Goal: Check status: Check status

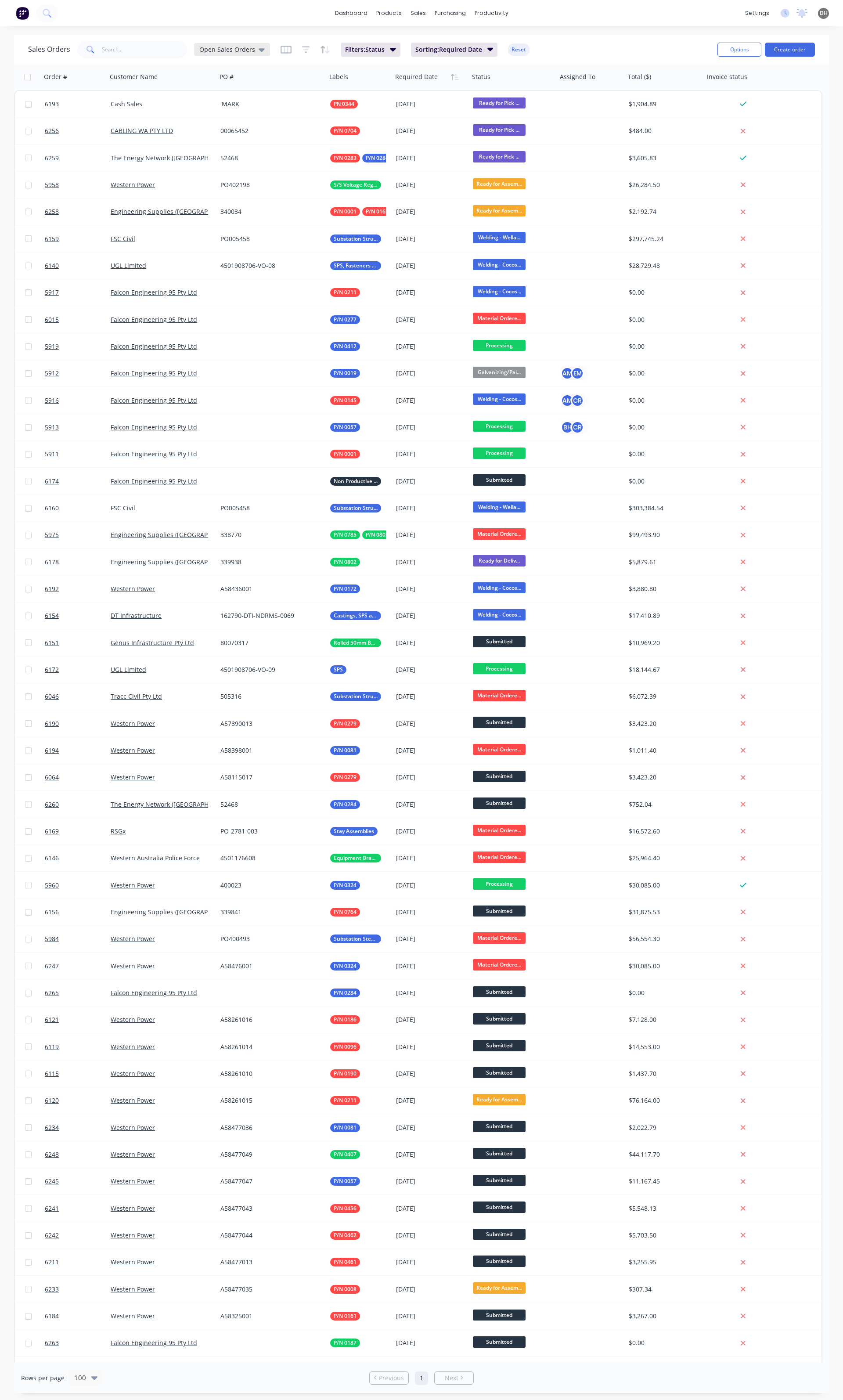
click at [246, 49] on span "Open Sales Orders" at bounding box center [227, 49] width 55 height 9
click at [234, 171] on div "Quotation Hub edit" at bounding box center [255, 176] width 118 height 17
click at [218, 177] on button "Quotation Hub" at bounding box center [247, 177] width 100 height 10
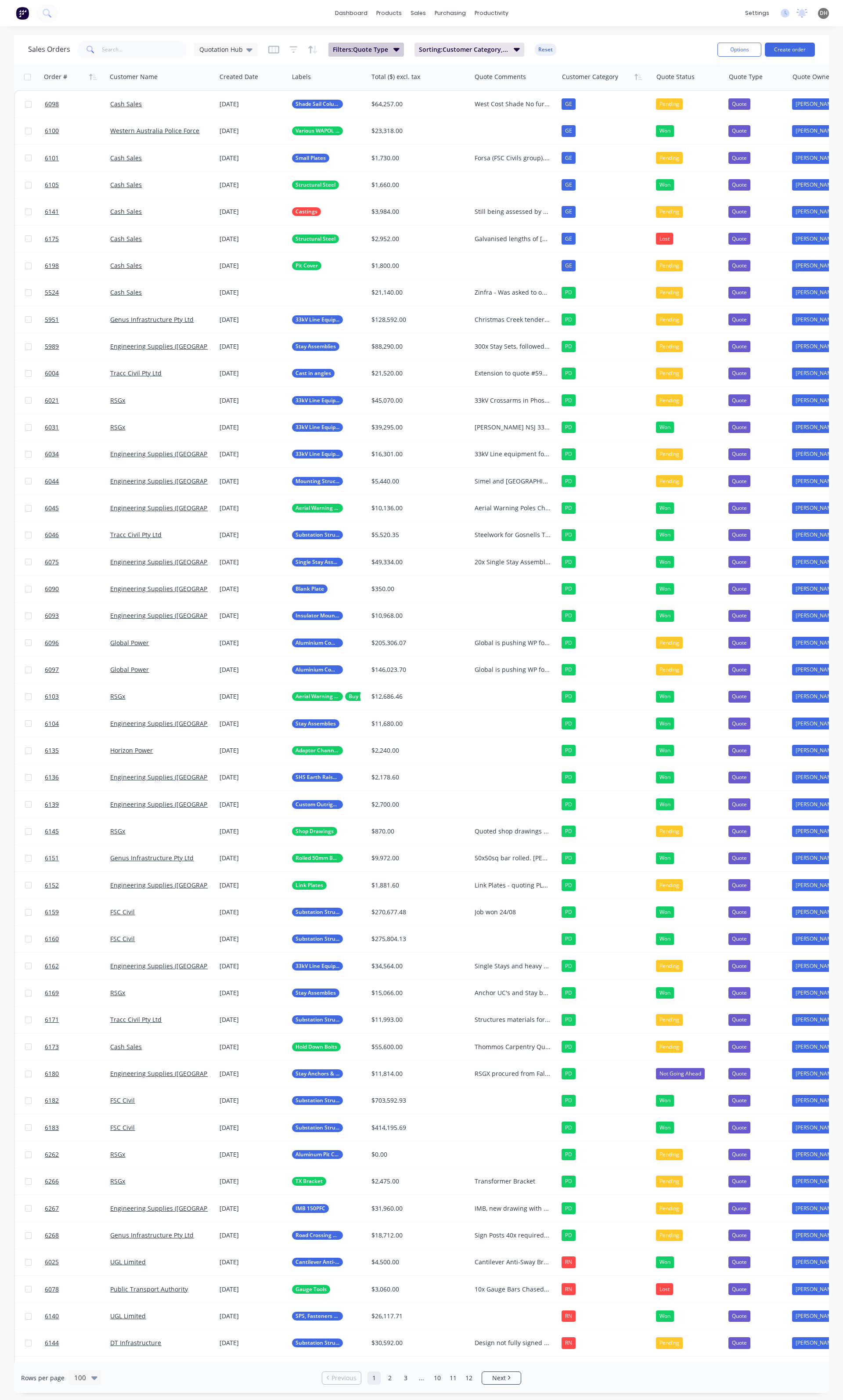
click at [356, 48] on span "Filters: Quote Type" at bounding box center [361, 49] width 55 height 9
click at [555, 100] on div "3 Quote Type selected" at bounding box center [538, 95] width 80 height 9
click at [604, 39] on div "Sales Orders Quotation Hub Filters: Quote Type Sorting: Customer Category, Orde…" at bounding box center [369, 49] width 682 height 22
click at [528, 103] on link "Timesheets" at bounding box center [525, 95] width 116 height 17
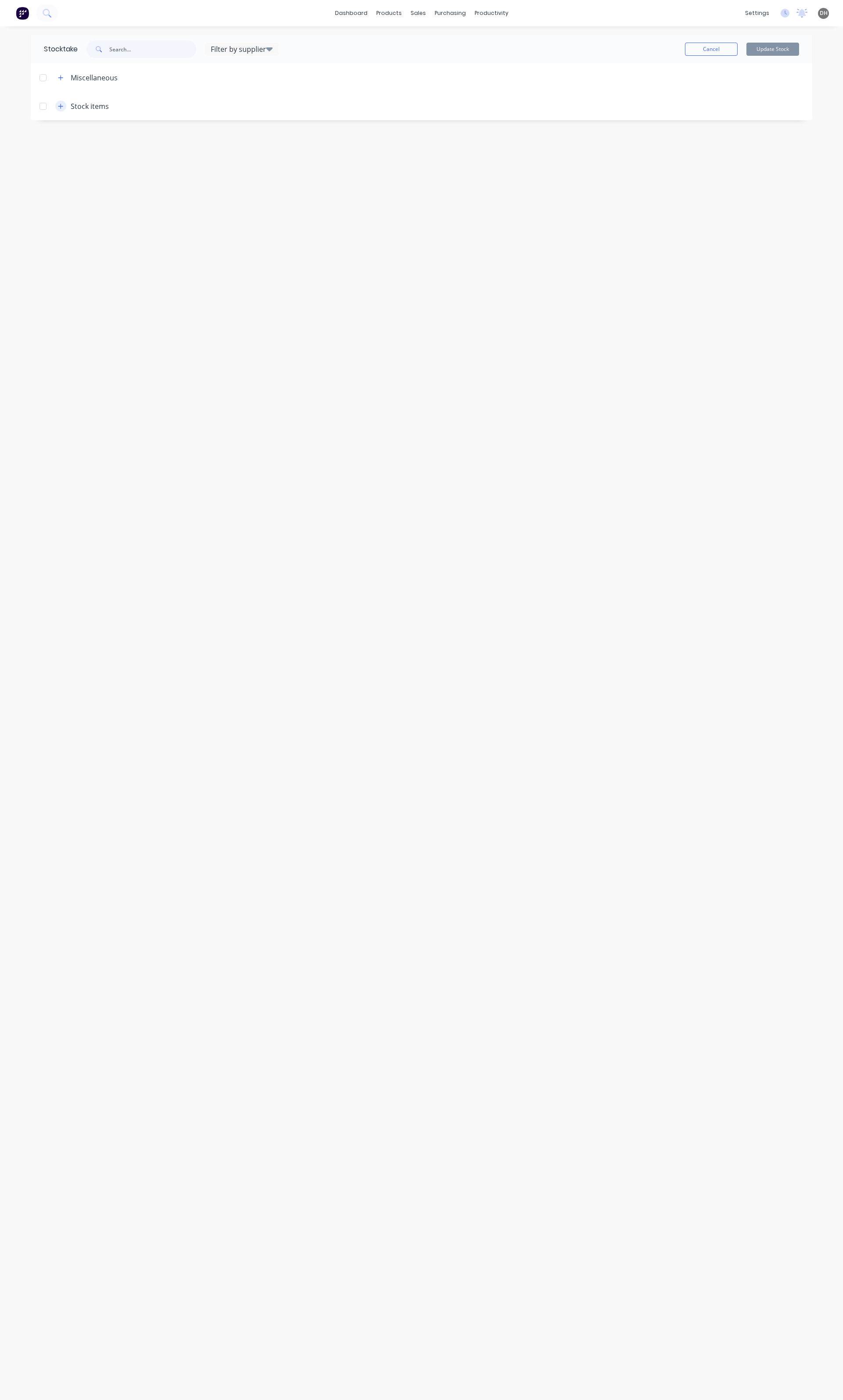
click at [62, 107] on icon "button" at bounding box center [60, 106] width 5 height 6
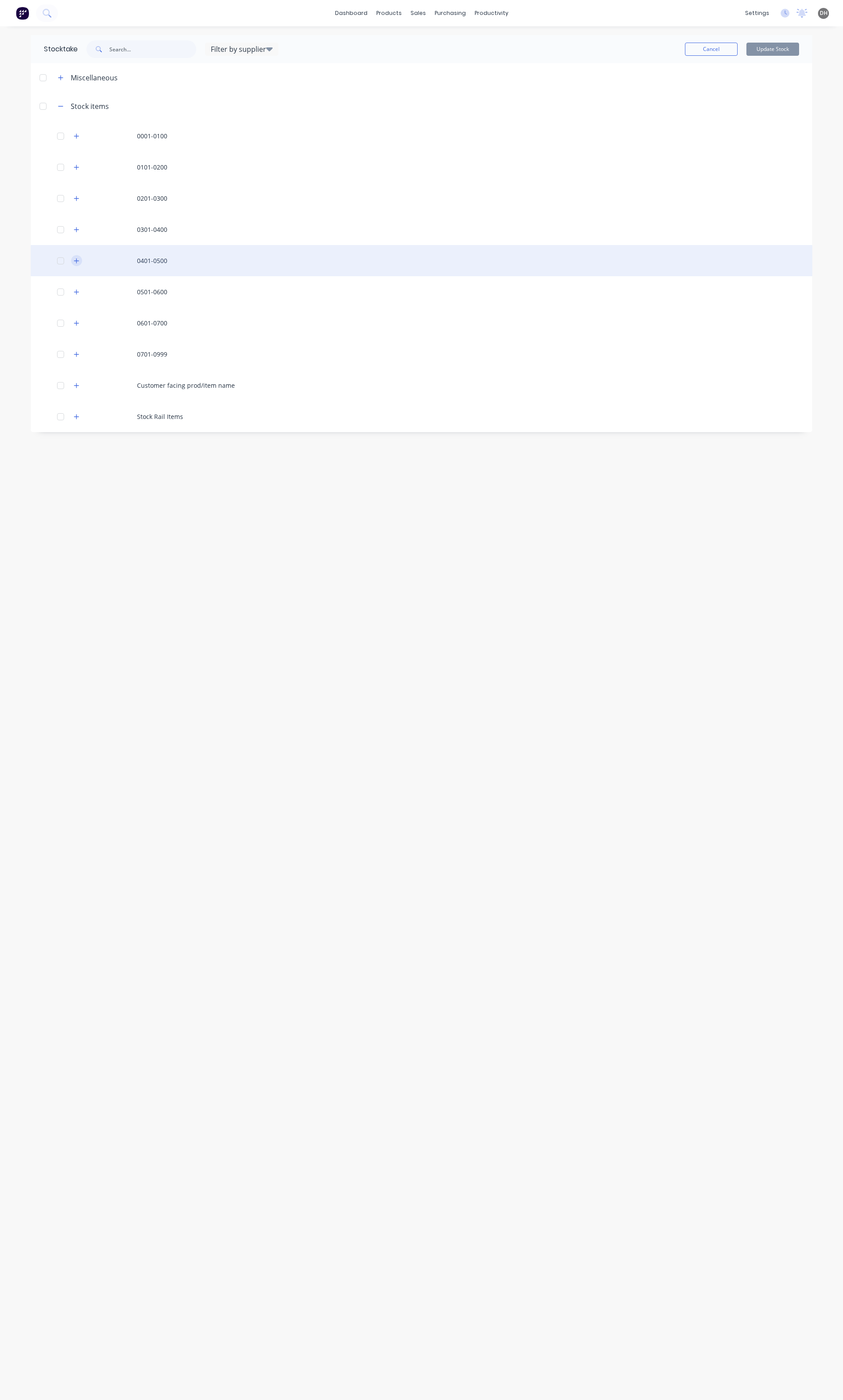
click at [77, 261] on icon "button" at bounding box center [77, 261] width 5 height 5
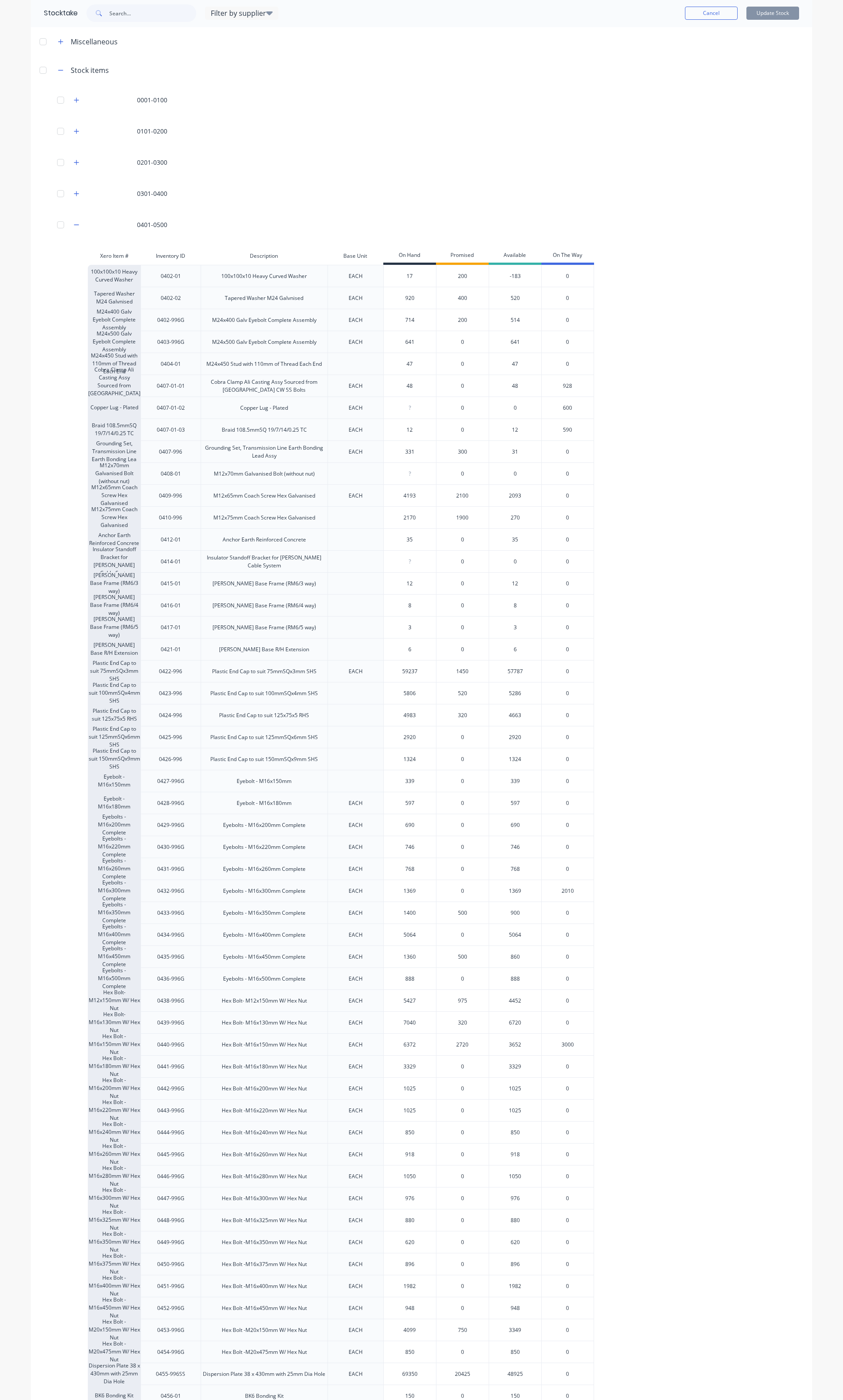
scroll to position [59, 0]
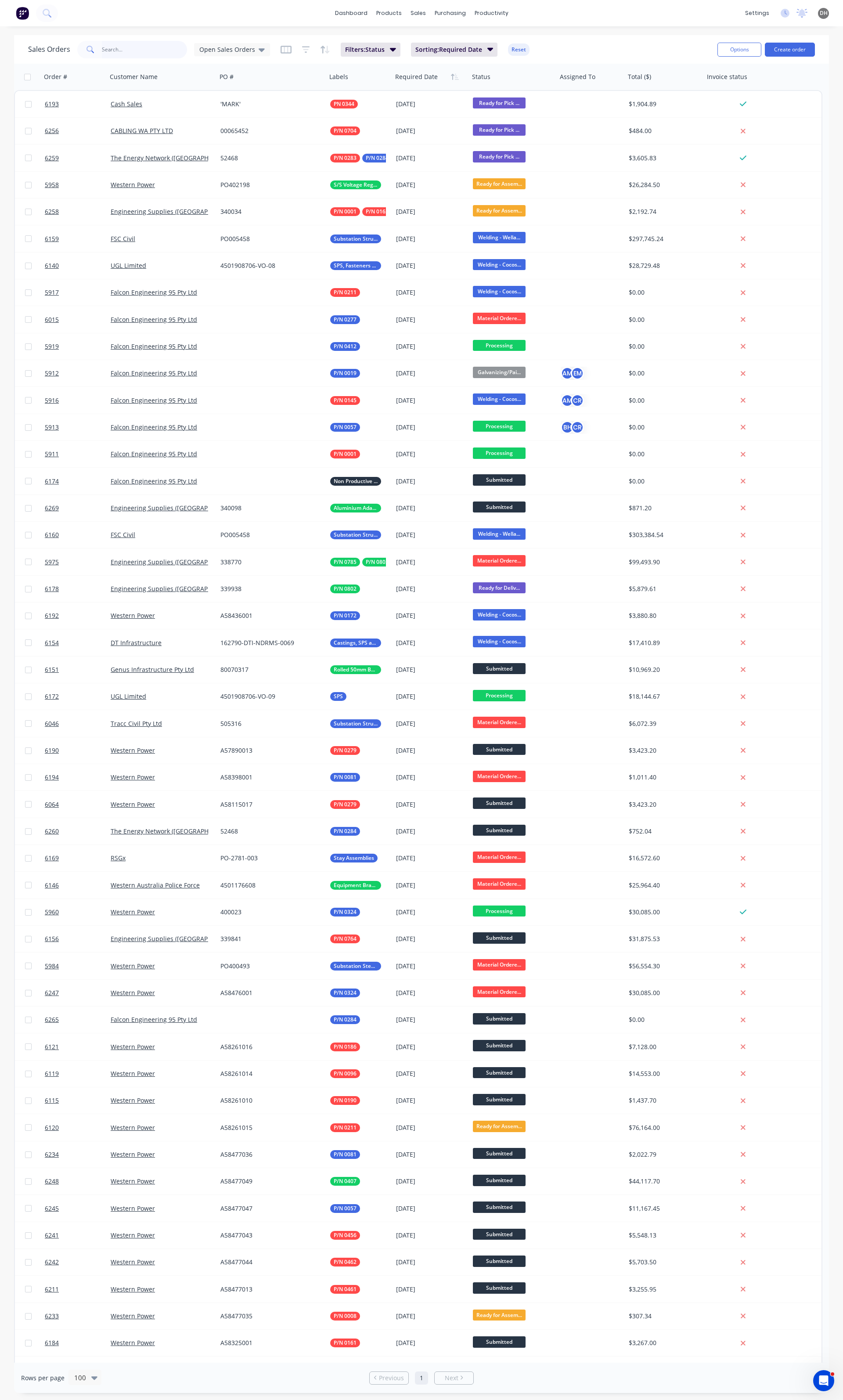
click at [146, 46] on input "text" at bounding box center [145, 49] width 86 height 17
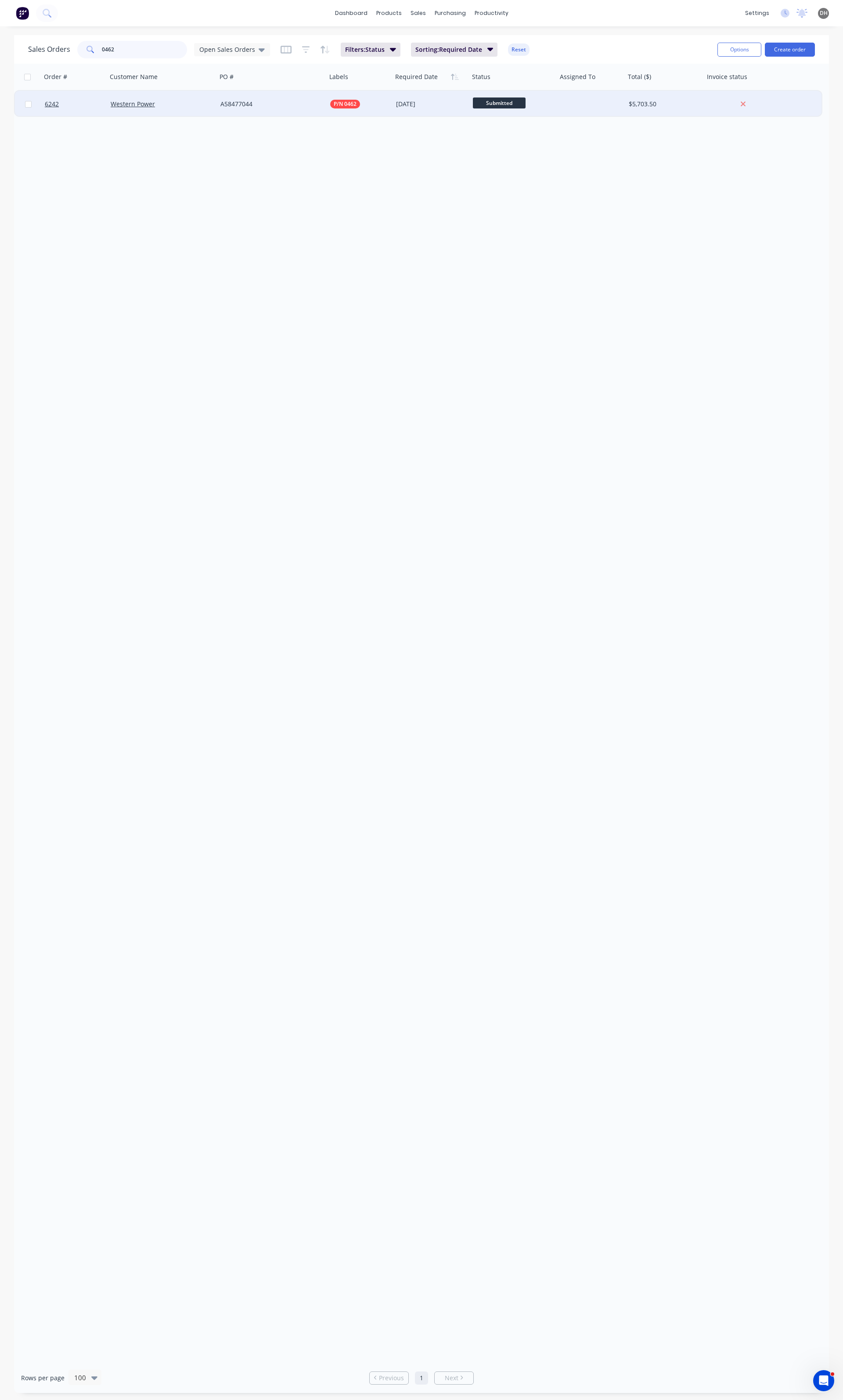
type input "0462"
click at [270, 101] on div "A58477044" at bounding box center [269, 104] width 98 height 9
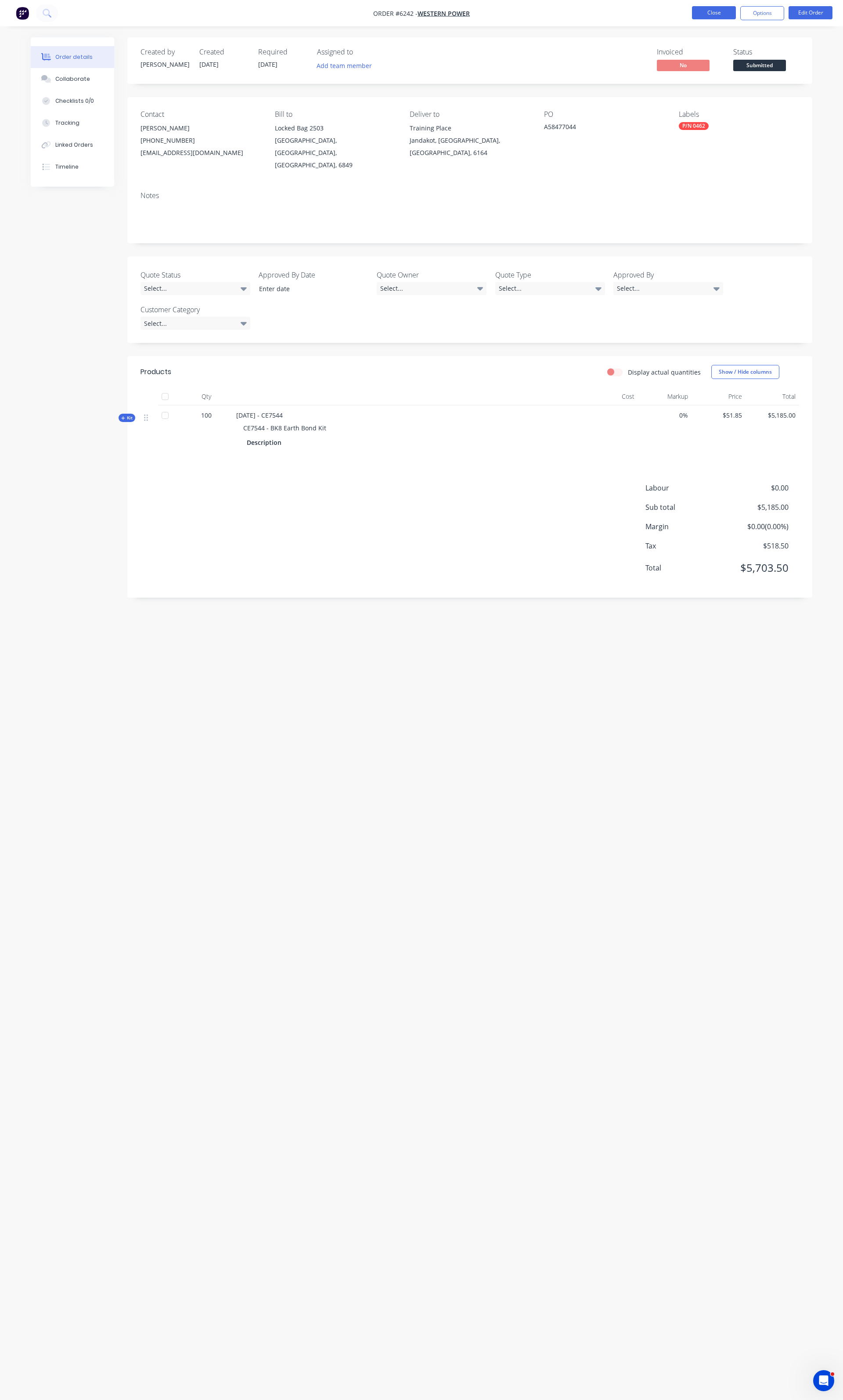
click at [715, 16] on button "Close" at bounding box center [713, 13] width 44 height 13
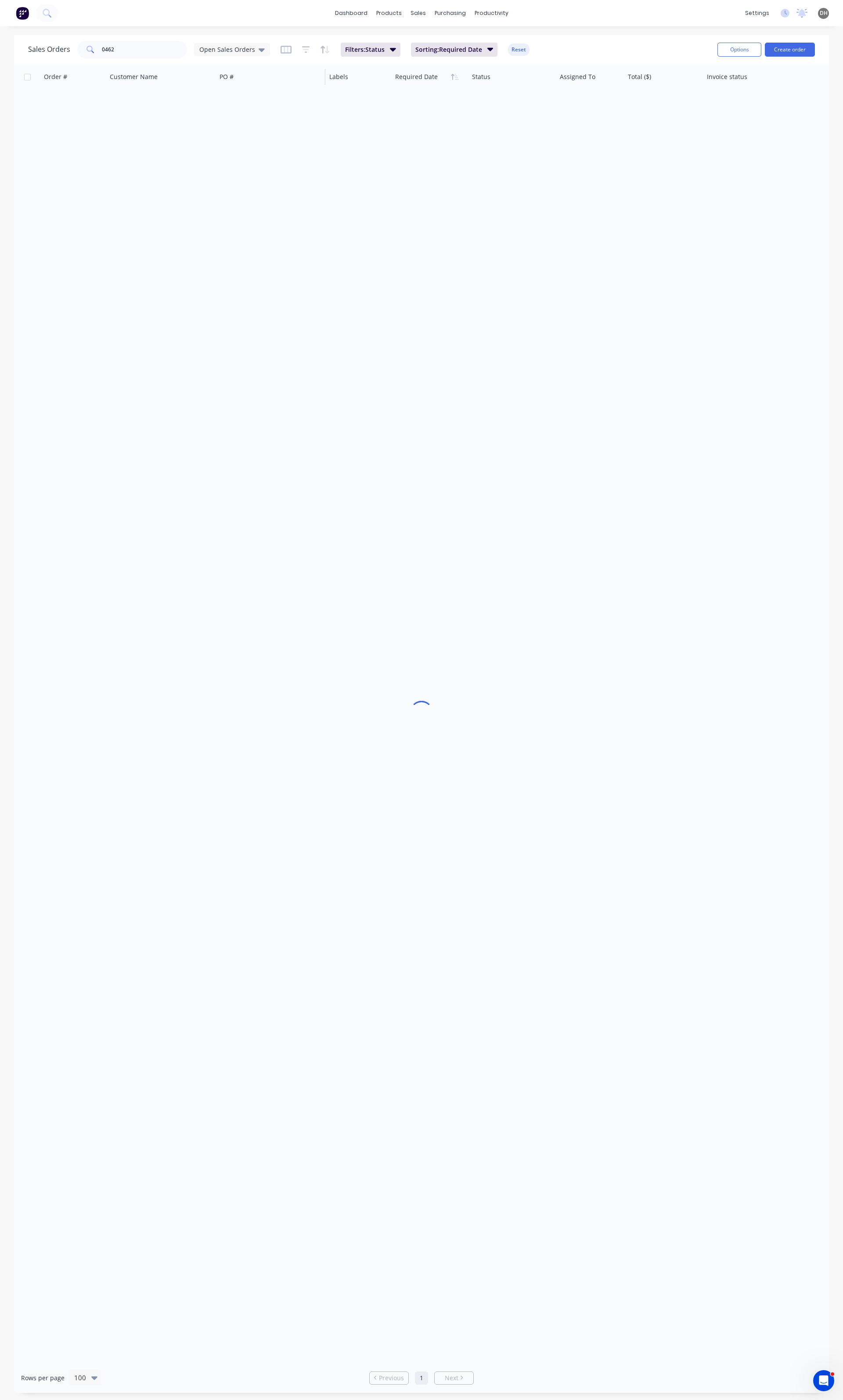
click at [227, 52] on span "Open Sales Orders" at bounding box center [227, 49] width 55 height 9
click at [229, 48] on span "Open Sales Orders" at bounding box center [227, 49] width 55 height 9
click at [210, 122] on button "None" at bounding box center [247, 124] width 100 height 10
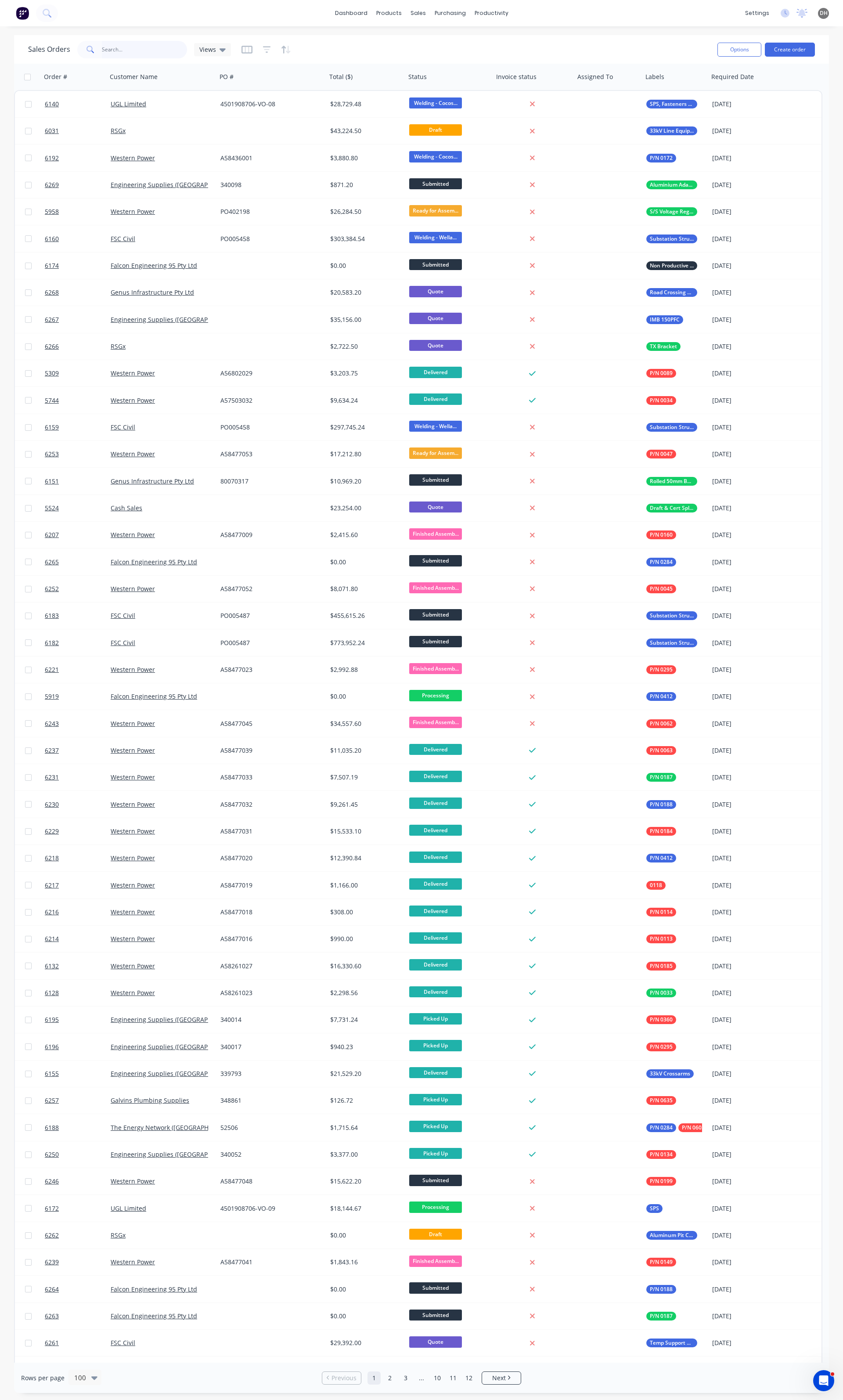
click at [138, 54] on input "0462" at bounding box center [145, 49] width 86 height 17
type input "0462"
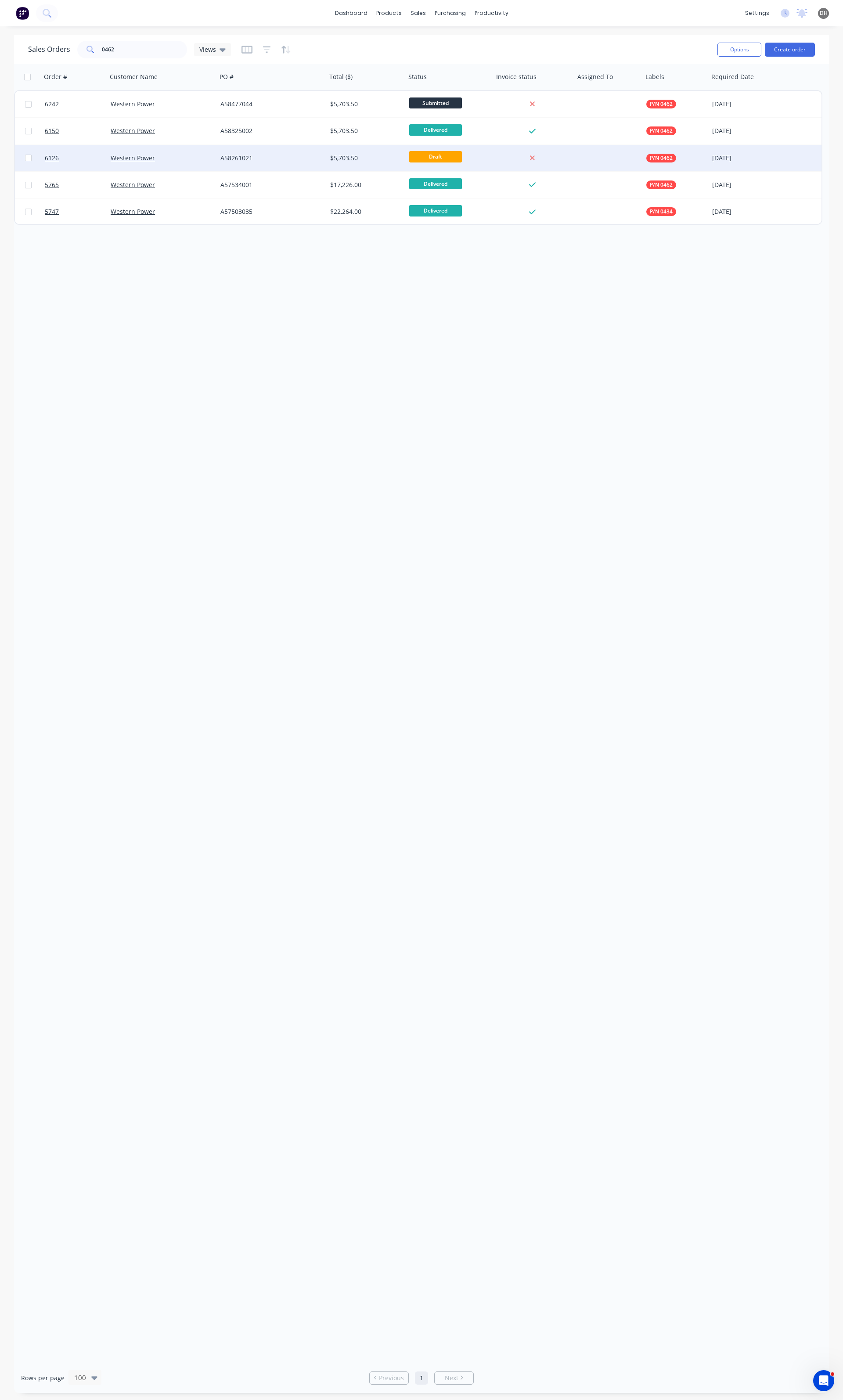
click at [236, 162] on div "A58261021" at bounding box center [269, 158] width 98 height 9
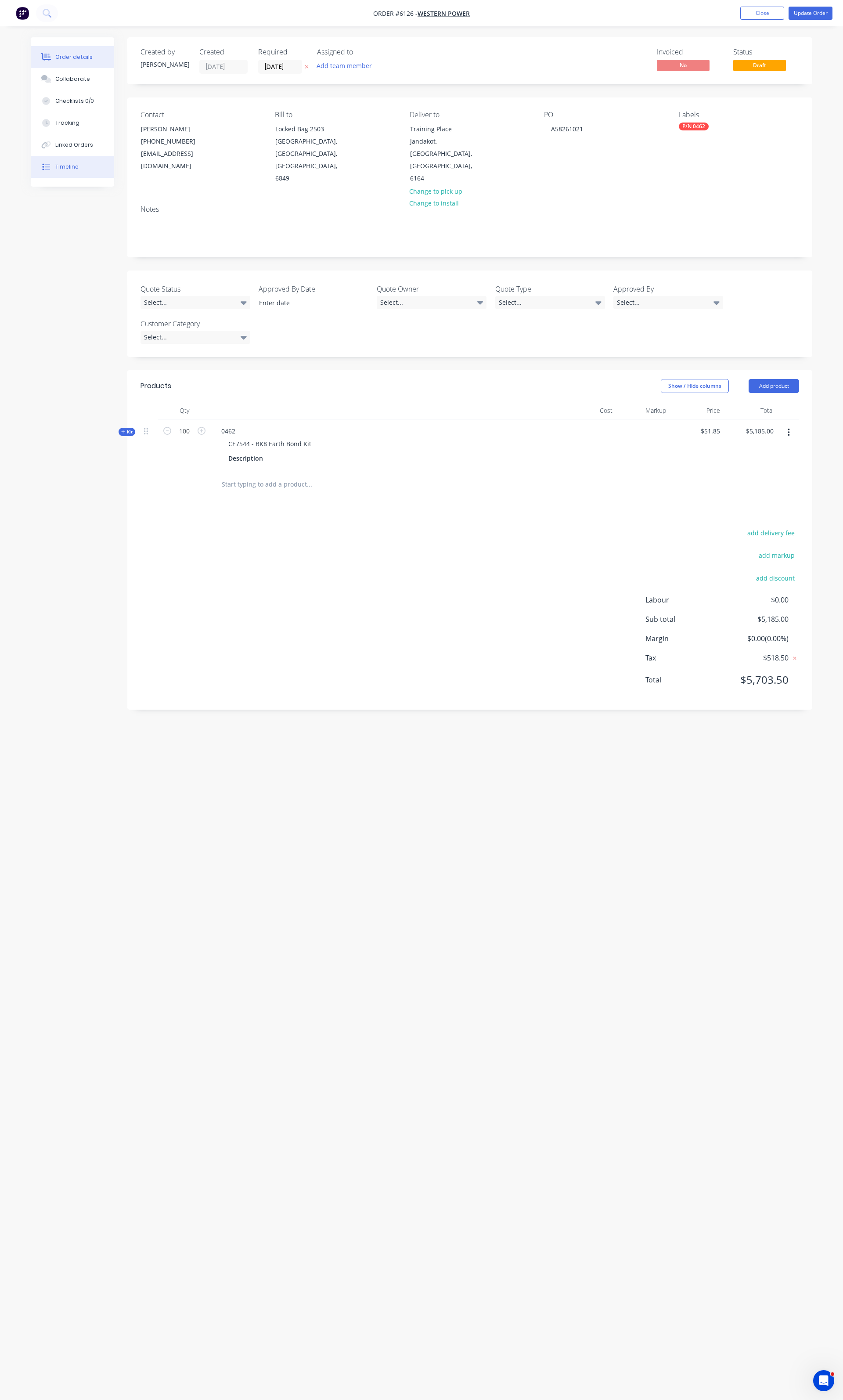
click at [69, 164] on div "Timeline" at bounding box center [67, 166] width 24 height 8
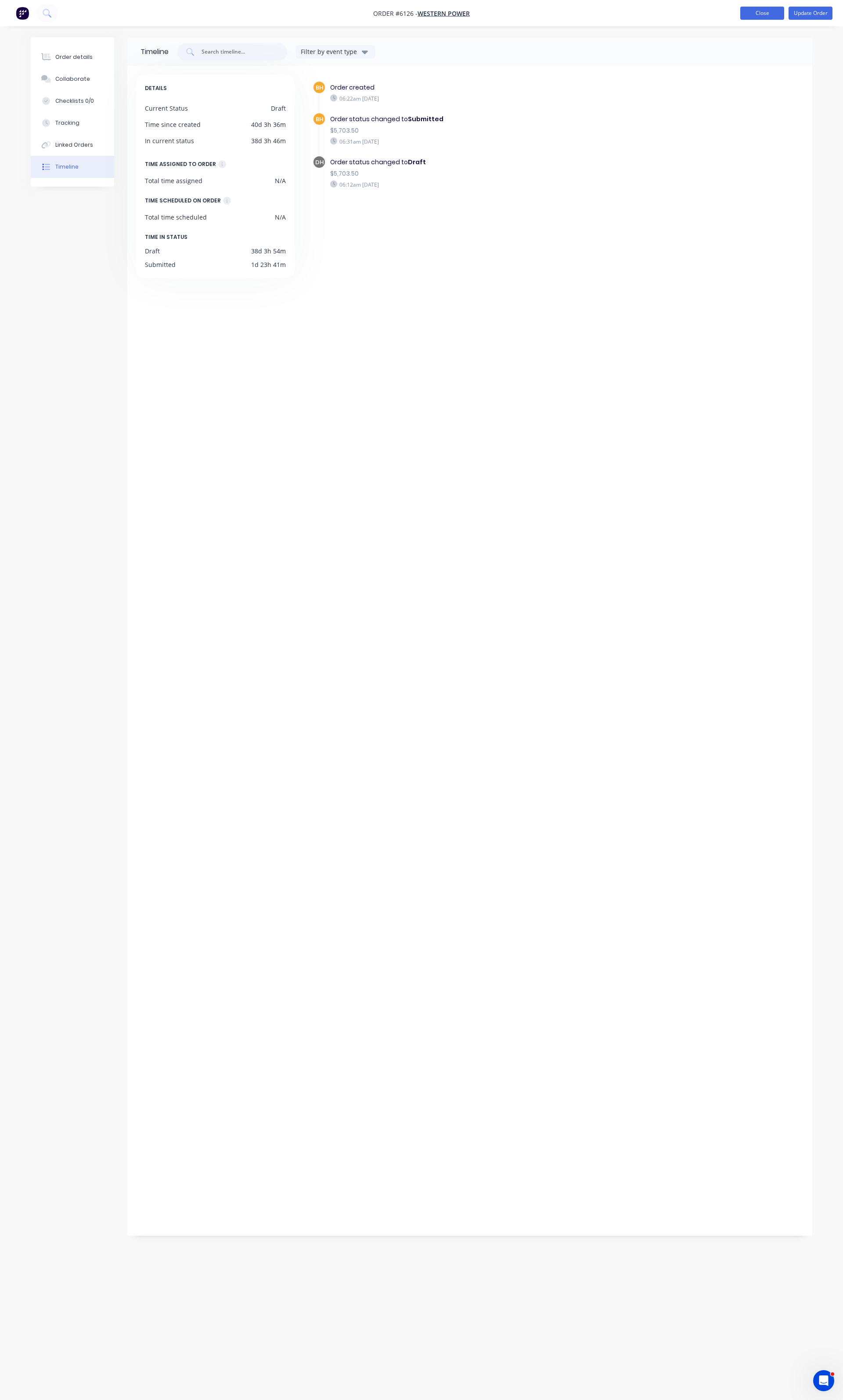
click at [775, 12] on button "Close" at bounding box center [762, 13] width 44 height 13
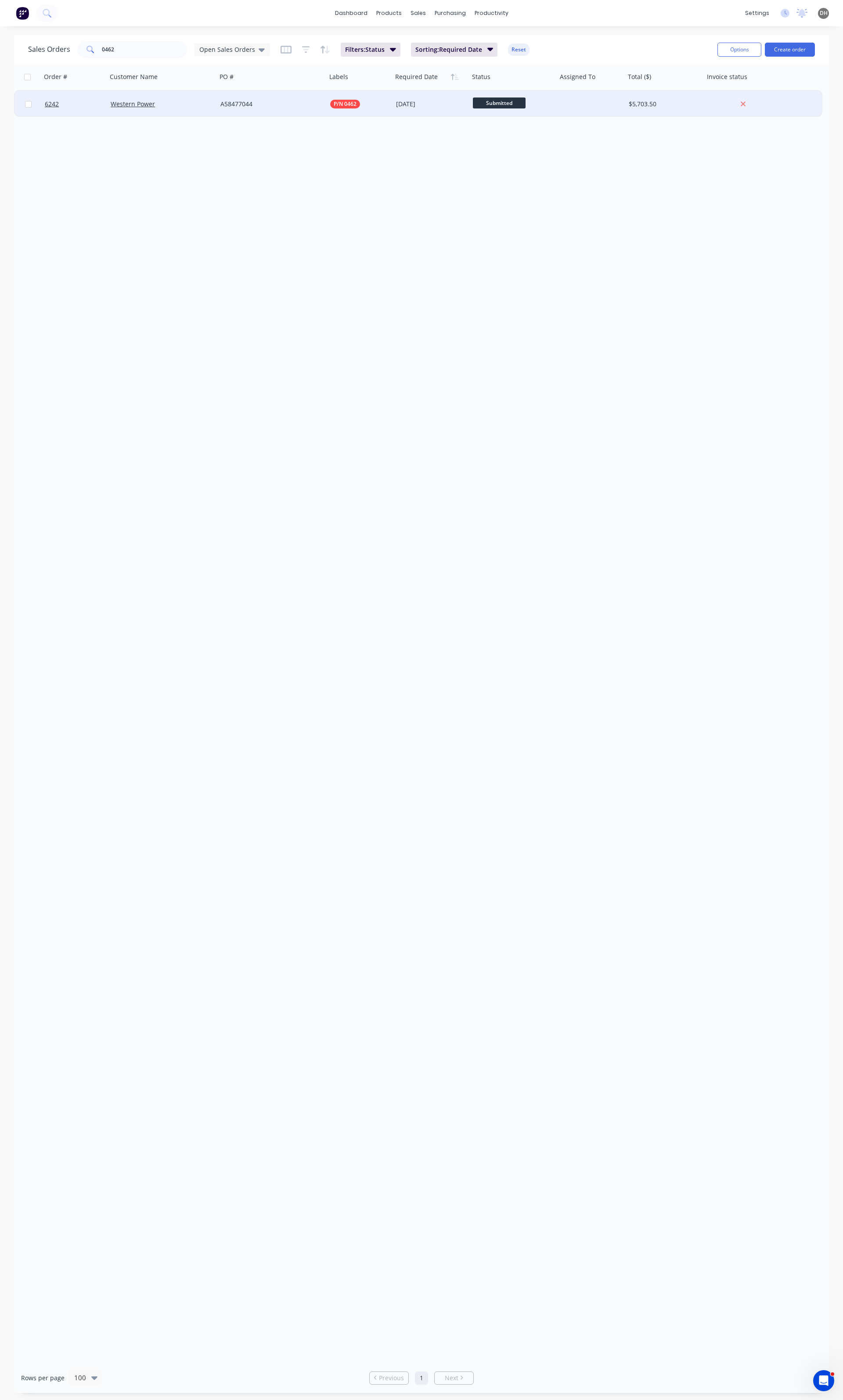
click at [245, 104] on div "A58477044" at bounding box center [269, 104] width 98 height 9
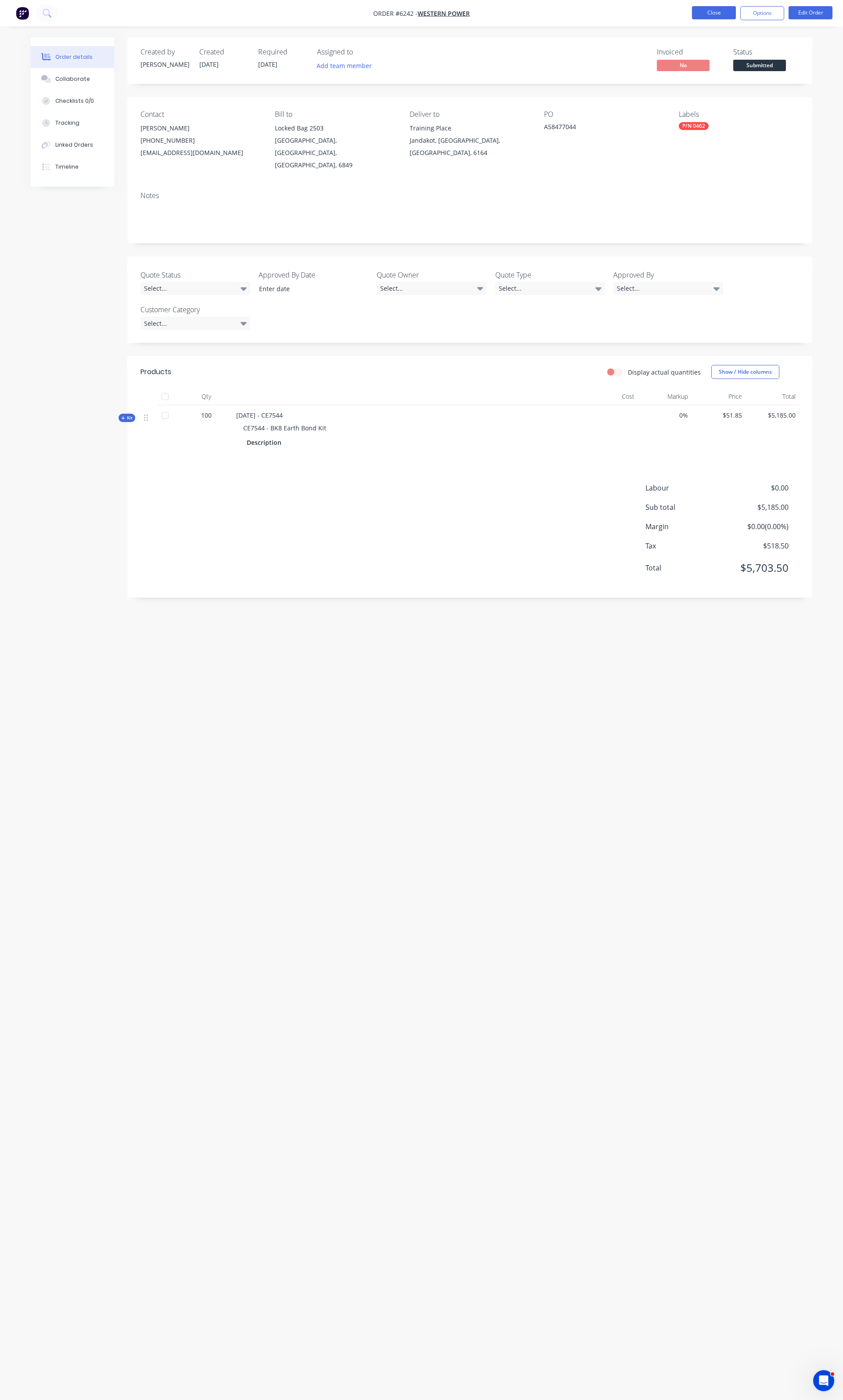
click at [712, 8] on button "Close" at bounding box center [713, 13] width 44 height 13
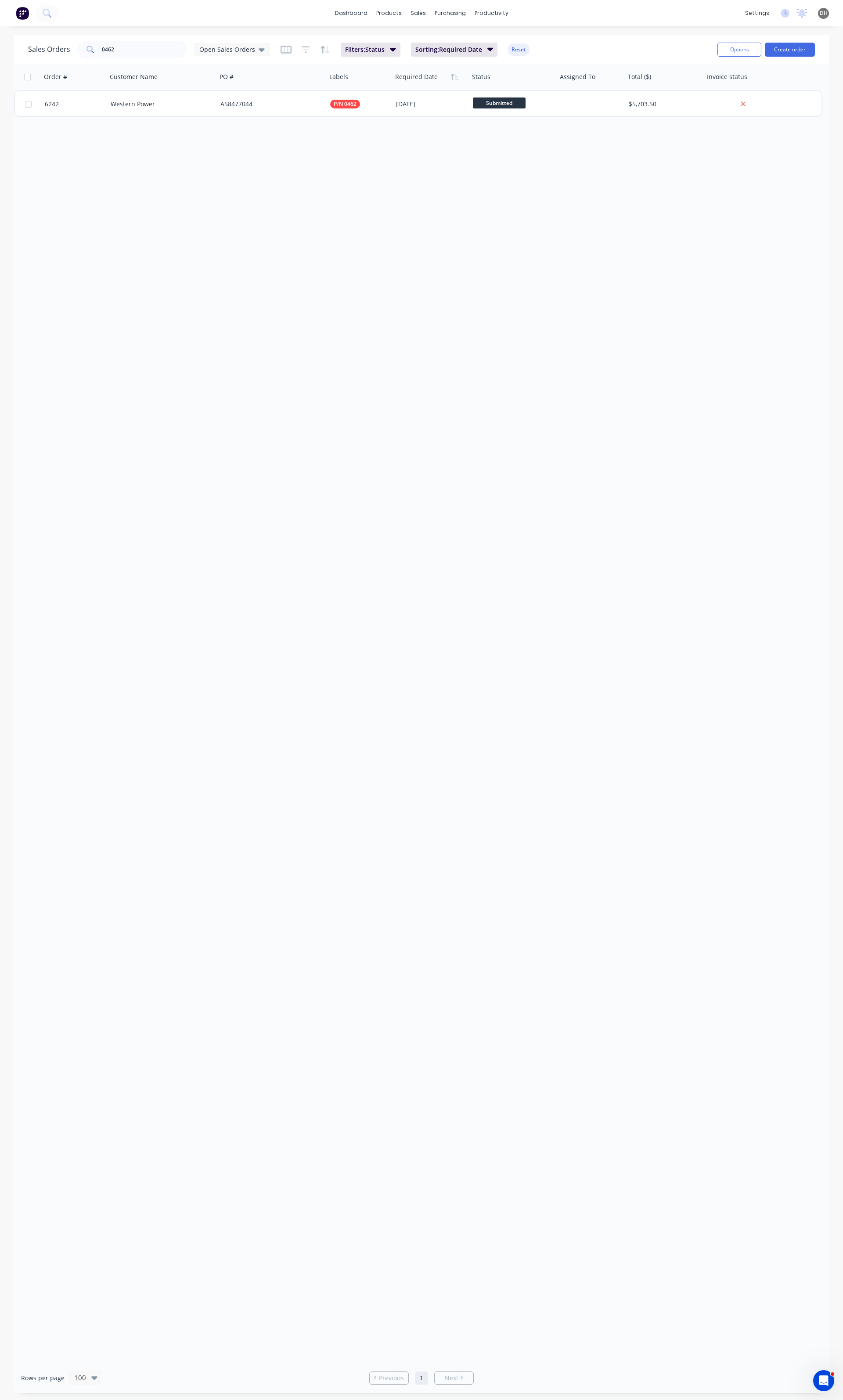
click at [235, 41] on div "Sales Orders 0462 Open Sales Orders" at bounding box center [149, 49] width 242 height 17
click at [235, 44] on div "Open Sales Orders" at bounding box center [232, 49] width 76 height 13
click at [222, 121] on button "None" at bounding box center [247, 124] width 100 height 10
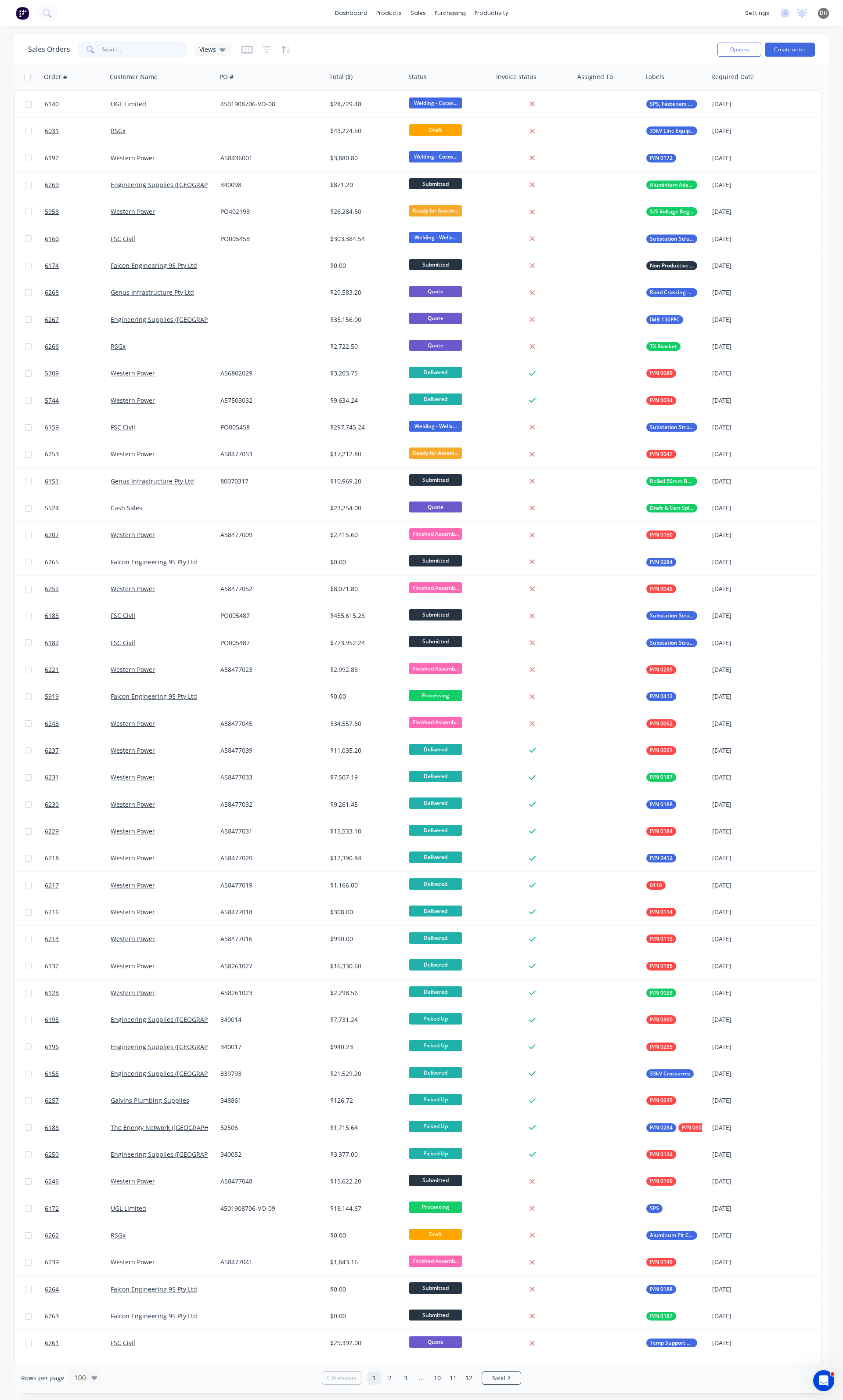
click at [131, 58] on input "0462" at bounding box center [145, 49] width 86 height 17
type input "0462"
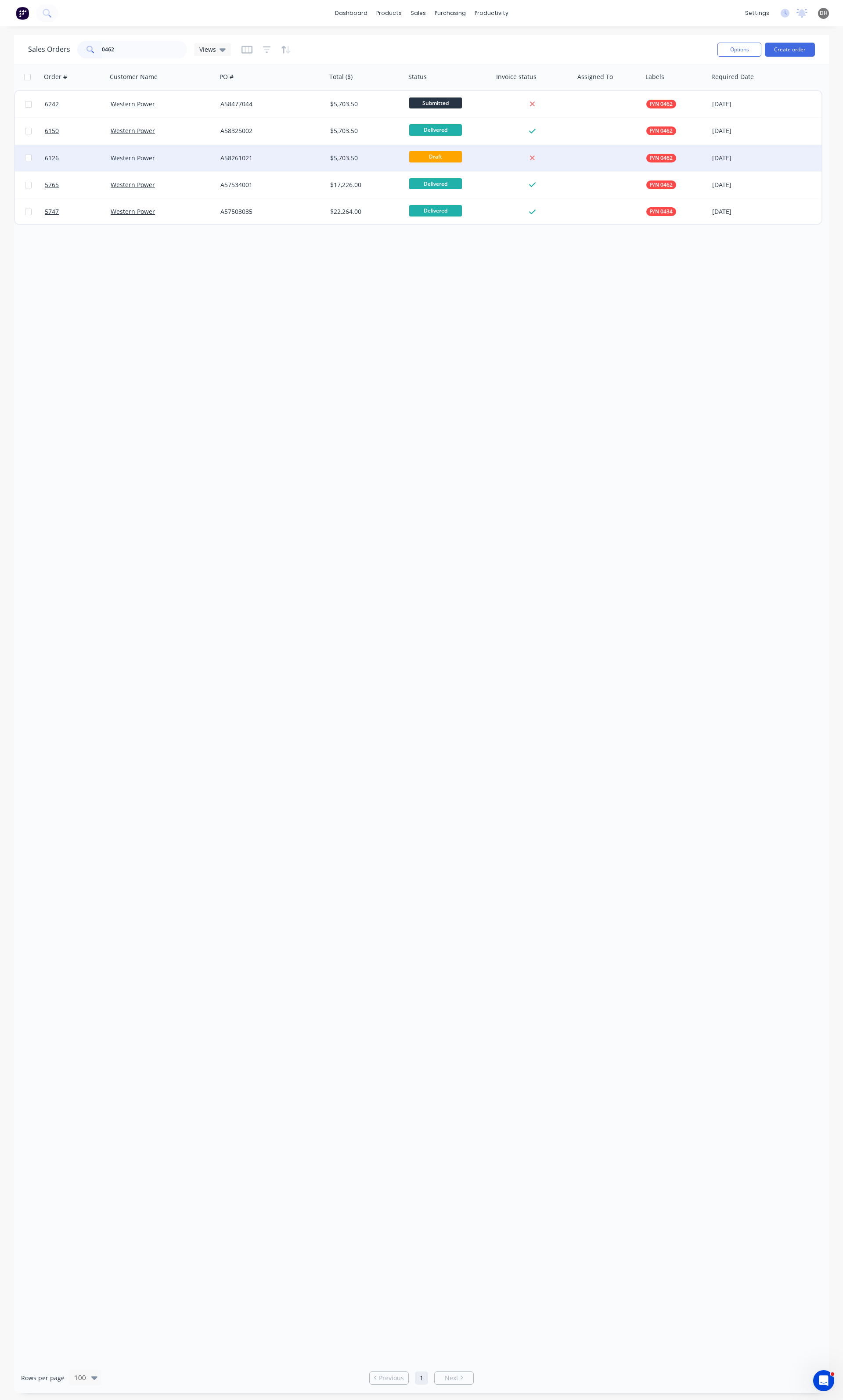
click at [304, 151] on div "A58261021" at bounding box center [272, 158] width 110 height 27
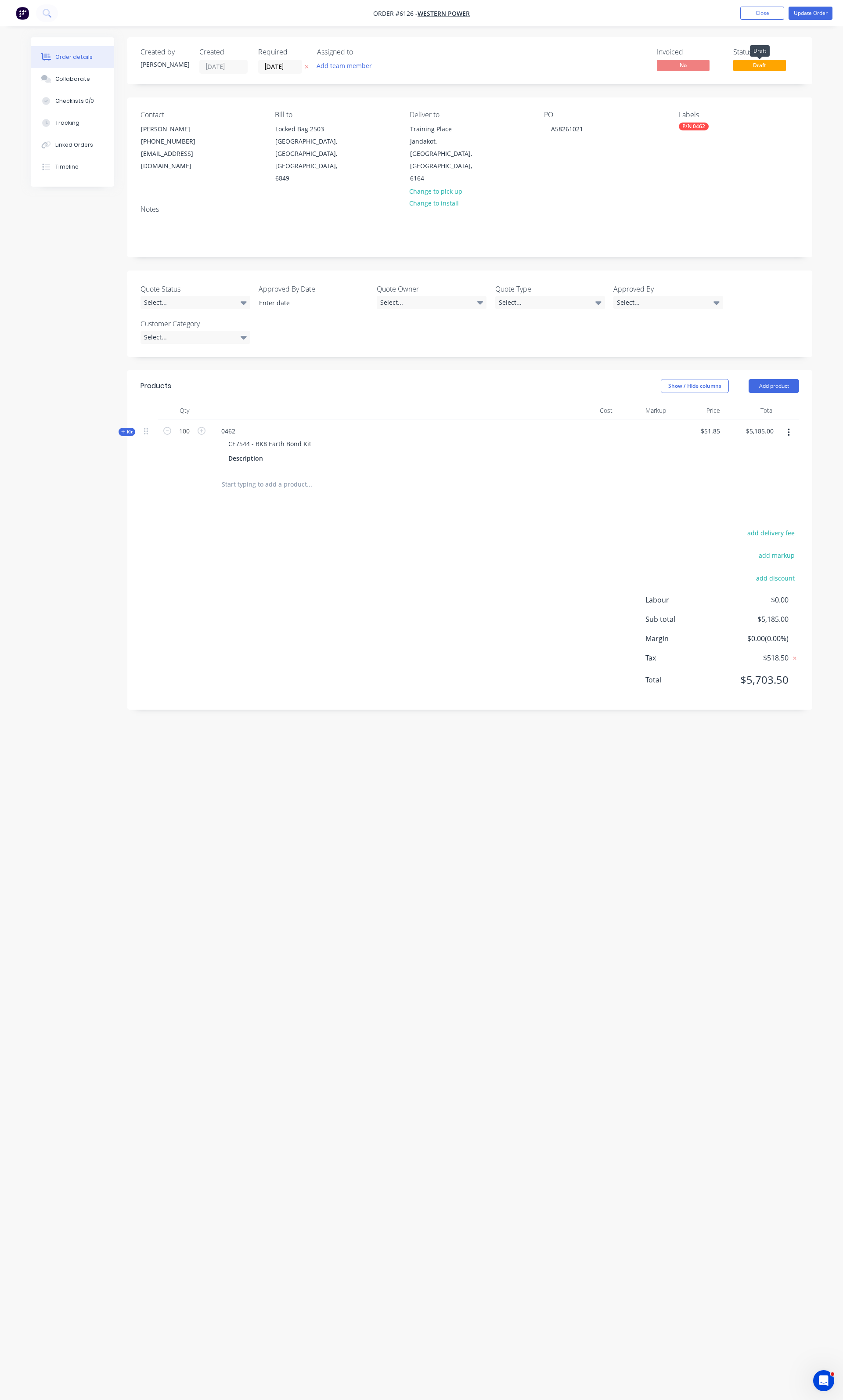
click at [777, 68] on span "Draft" at bounding box center [759, 65] width 52 height 11
click at [801, 13] on button "Update Order" at bounding box center [810, 13] width 44 height 13
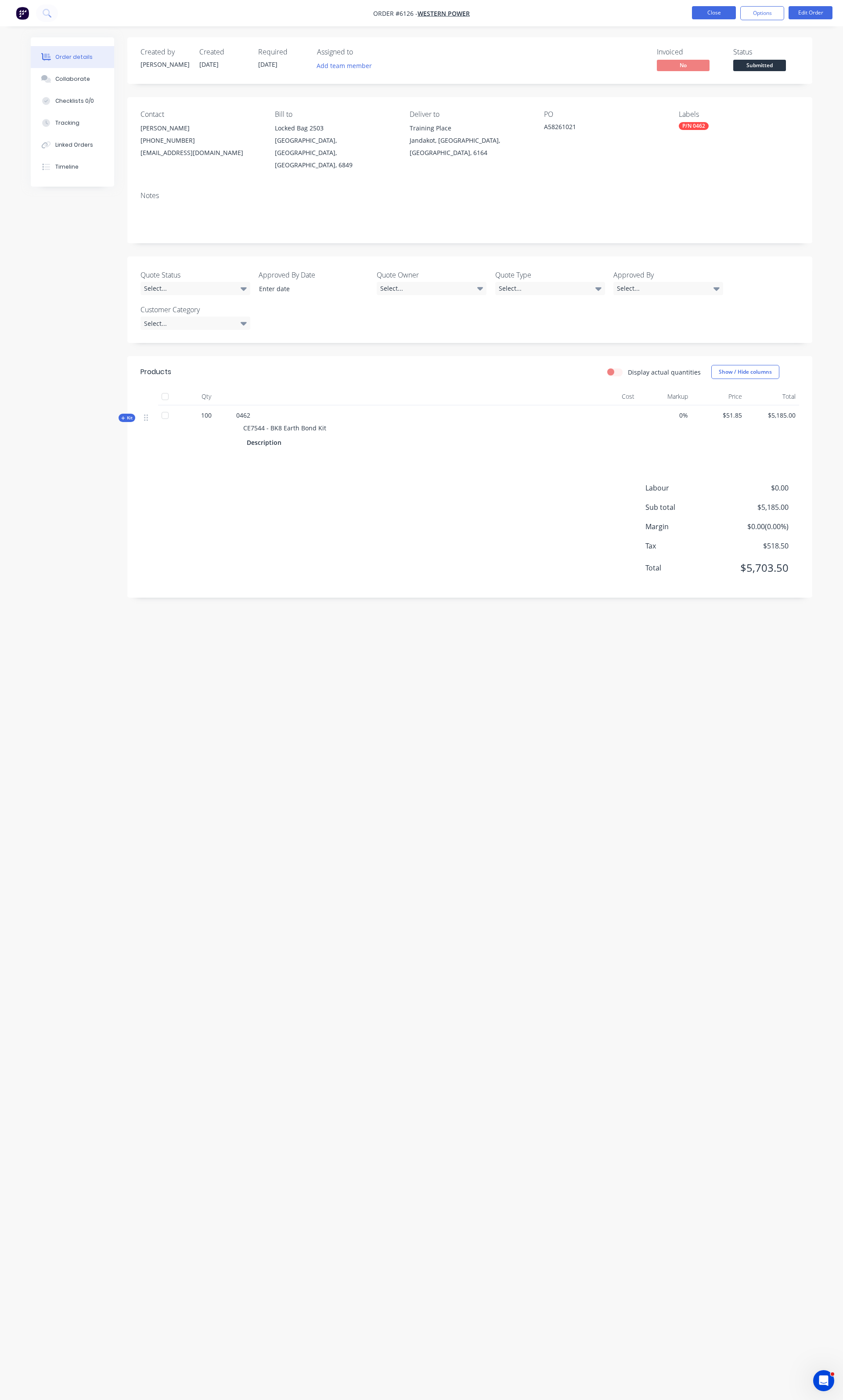
click at [725, 16] on button "Close" at bounding box center [713, 13] width 44 height 13
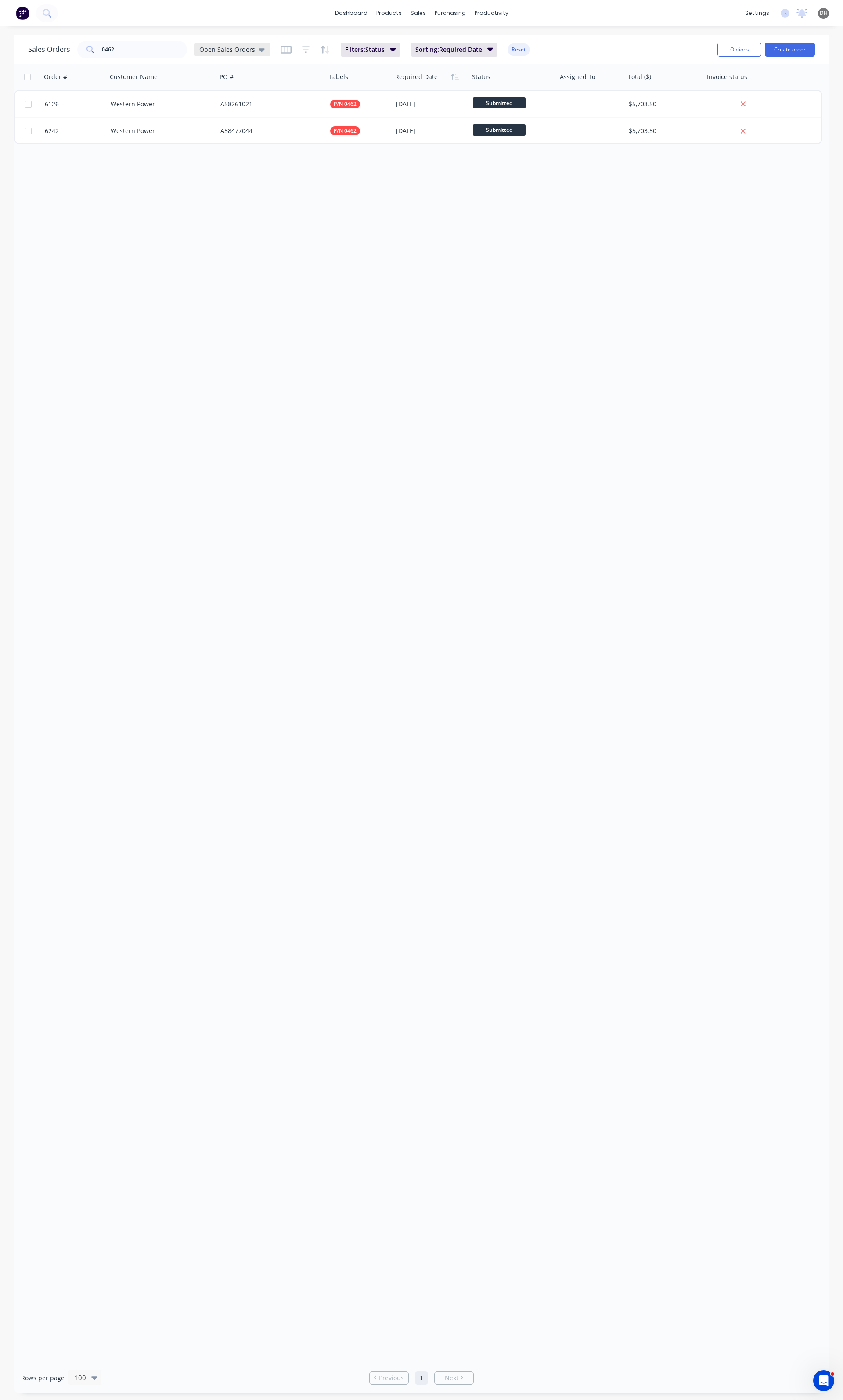
click at [235, 49] on span "Open Sales Orders" at bounding box center [227, 49] width 55 height 9
click at [222, 127] on button "None" at bounding box center [247, 124] width 100 height 10
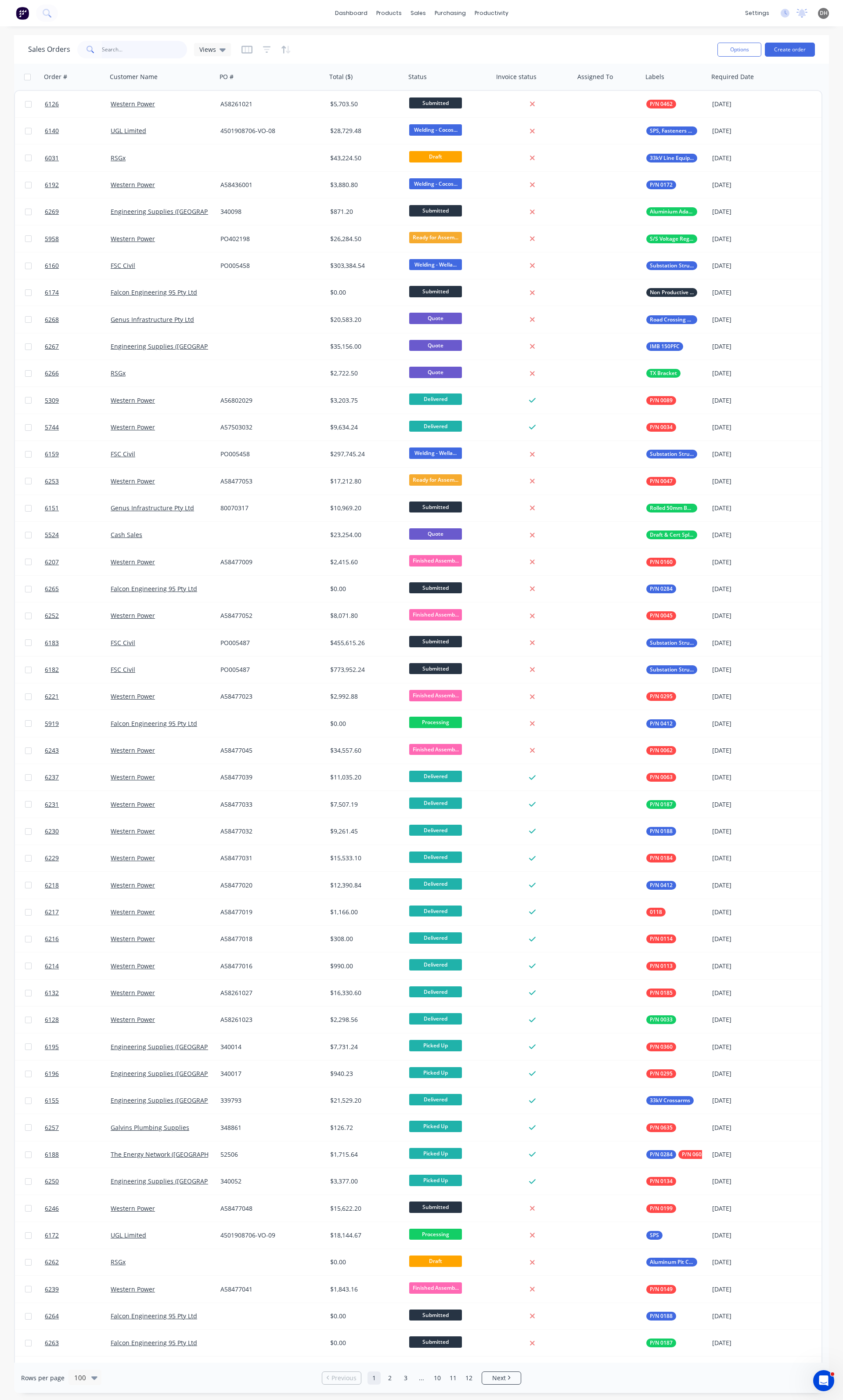
click at [130, 58] on input "0462" at bounding box center [145, 49] width 86 height 17
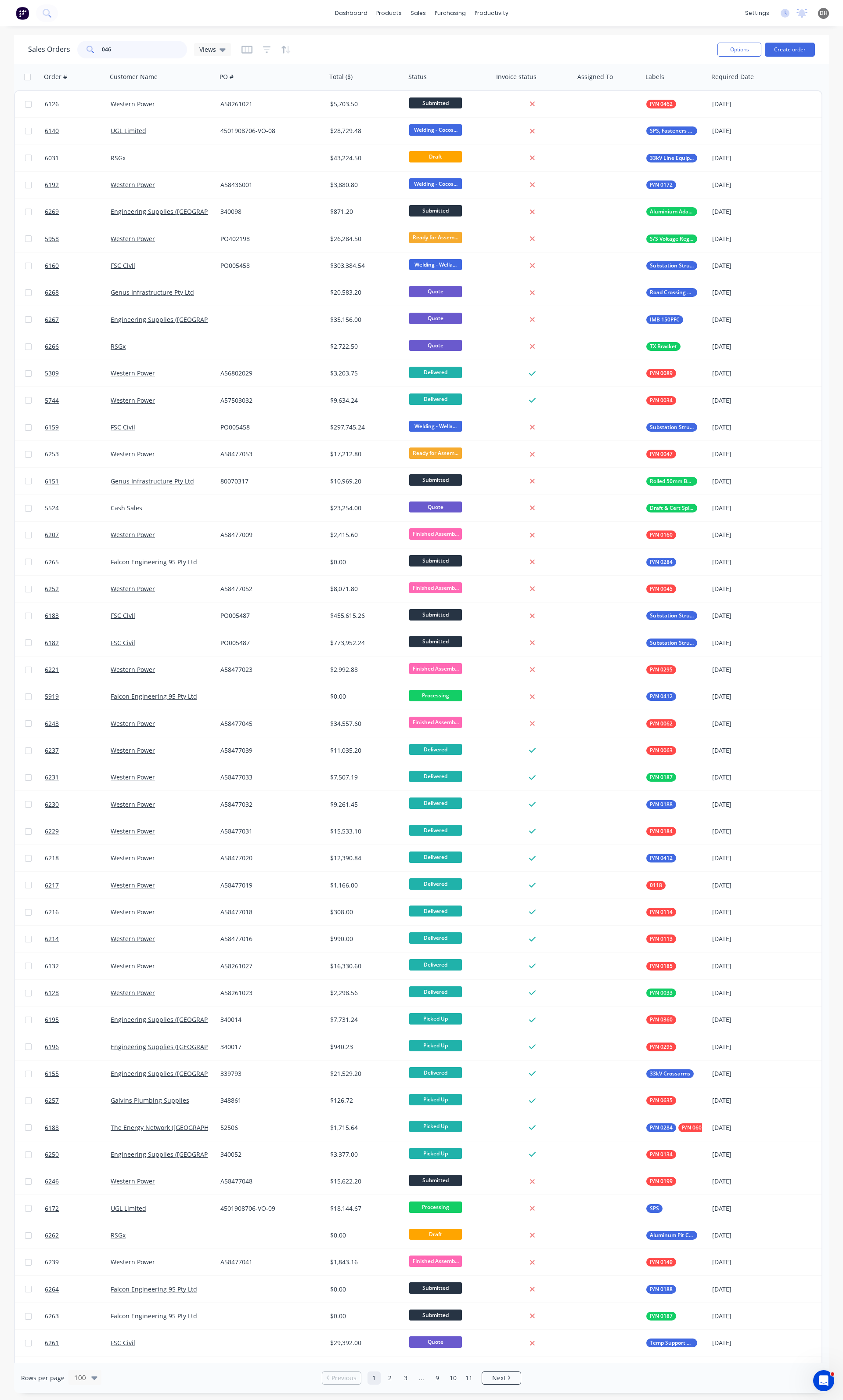
type input "0462"
